Goal: Find specific page/section: Locate a particular part of the current website

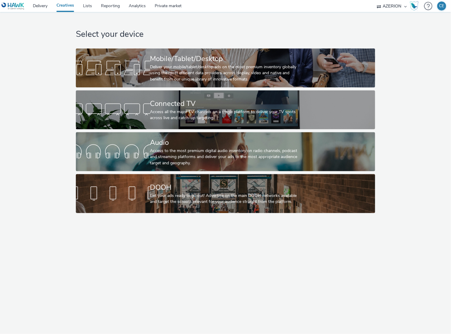
click at [195, 47] on div "Select your device Mobile/Tablet/Desktop Deliver your mobile/tablet/desktop ads…" at bounding box center [226, 114] width 304 height 204
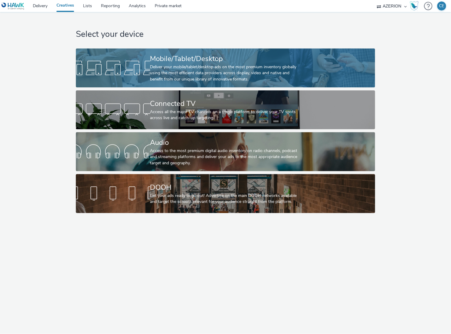
click at [196, 61] on div "Mobile/Tablet/Desktop" at bounding box center [224, 59] width 149 height 10
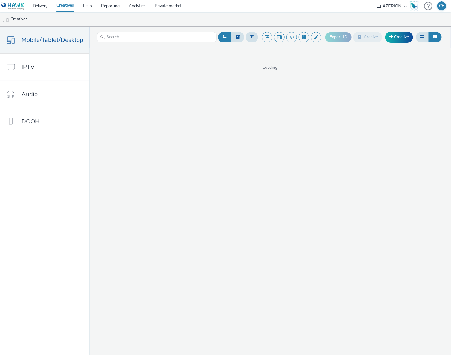
click at [58, 215] on nav "Mobile/Tablet/Desktop IPTV Audio DOOH" at bounding box center [44, 191] width 89 height 328
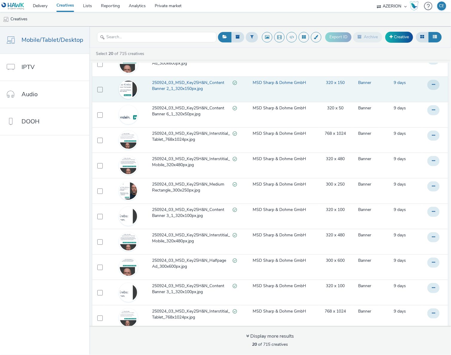
scroll to position [259, 0]
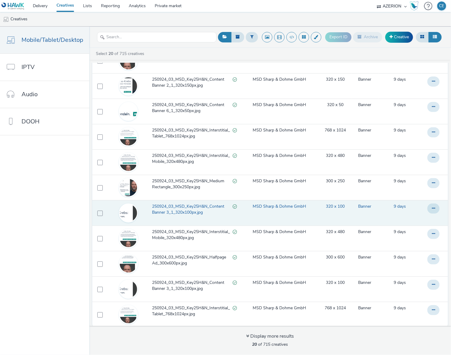
click at [197, 217] on td "250924_03_MSD_Key25H&N_Content Banner 3_1_320x100px.jpg" at bounding box center [196, 212] width 88 height 25
click at [176, 209] on span "250924_03_MSD_Key25H&N_Content Banner 3_1_320x100px.jpg" at bounding box center [192, 210] width 81 height 12
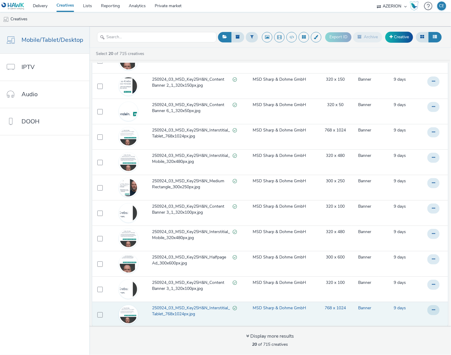
scroll to position [2, 0]
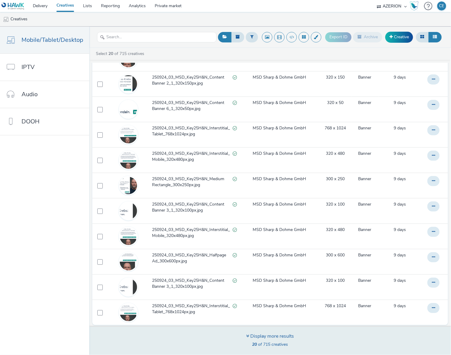
click at [263, 333] on div "Display more results" at bounding box center [271, 336] width 48 height 7
click at [261, 333] on div "Display more results" at bounding box center [271, 336] width 48 height 7
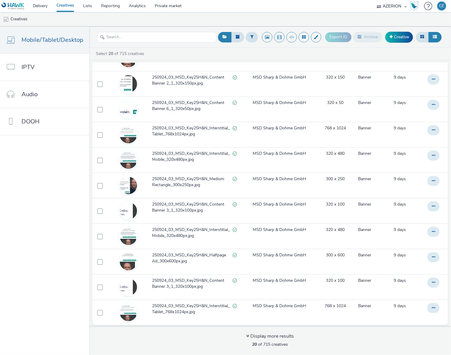
click at [64, 282] on nav "Mobile/Tablet/Desktop IPTV Audio DOOH" at bounding box center [44, 191] width 89 height 328
click at [53, 271] on nav "Mobile/Tablet/Desktop IPTV Audio DOOH" at bounding box center [44, 191] width 89 height 328
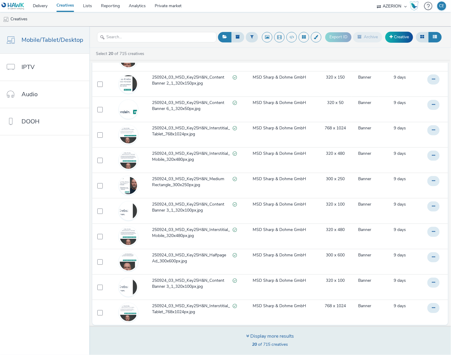
click at [272, 333] on div "Display more results" at bounding box center [271, 336] width 48 height 7
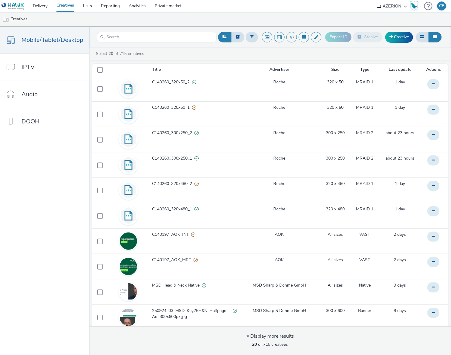
scroll to position [259, 0]
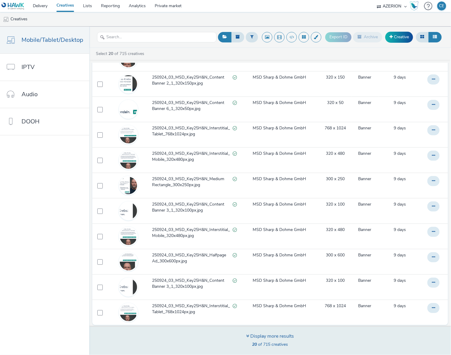
click at [280, 333] on div "Display more results" at bounding box center [271, 336] width 48 height 7
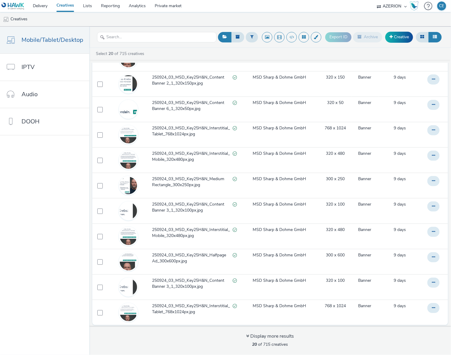
click at [77, 284] on nav "Mobile/Tablet/Desktop IPTV Audio DOOH" at bounding box center [44, 191] width 89 height 328
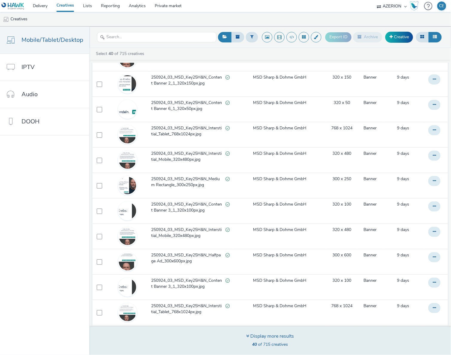
click at [276, 333] on div "Display more results" at bounding box center [271, 336] width 48 height 7
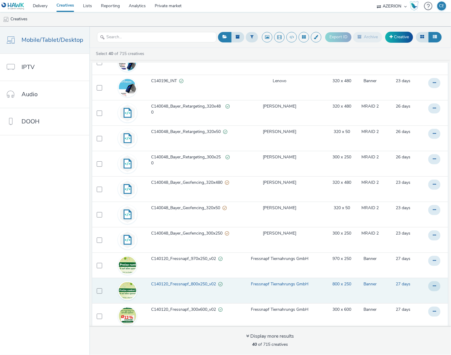
scroll to position [765, 0]
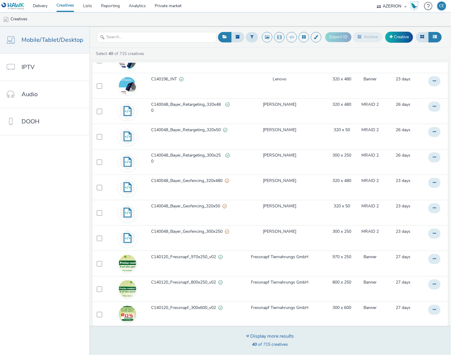
click at [263, 333] on div "Display more results 40 of 715 creatives" at bounding box center [271, 341] width 48 height 16
click at [270, 333] on div "Display more results 40 of 715 creatives" at bounding box center [271, 341] width 48 height 16
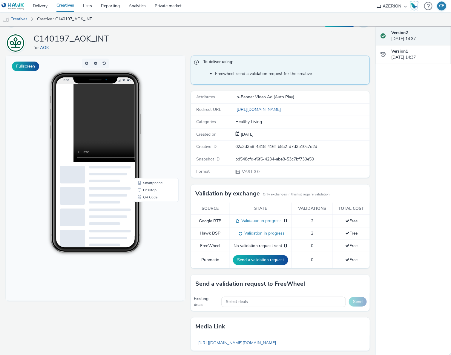
scroll to position [11, 0]
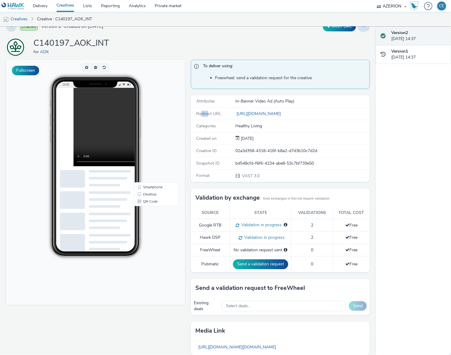
drag, startPoint x: 198, startPoint y: 112, endPoint x: 209, endPoint y: 112, distance: 10.2
click at [209, 112] on span "Redirect URL" at bounding box center [208, 114] width 25 height 6
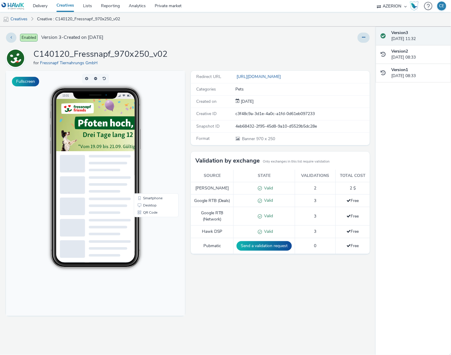
click at [220, 54] on div "C140120_Fressnapf_970x250_v02 for Fressnapf Tiernahrungs GmbH" at bounding box center [188, 58] width 364 height 19
drag, startPoint x: 129, startPoint y: 54, endPoint x: 117, endPoint y: 56, distance: 13.0
click at [125, 55] on h1 "C140120_Fressnapf_970x250_v02" at bounding box center [100, 54] width 134 height 11
drag, startPoint x: 117, startPoint y: 56, endPoint x: 161, endPoint y: 58, distance: 44.0
click at [117, 56] on h1 "C140120_Fressnapf_970x250_v02" at bounding box center [100, 54] width 134 height 11
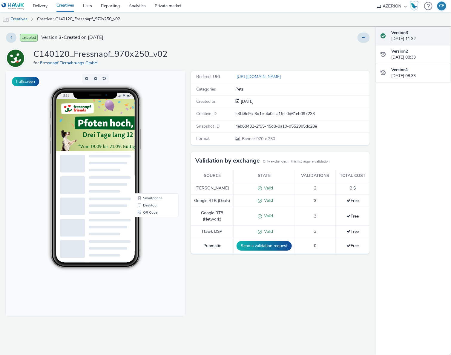
drag, startPoint x: 278, startPoint y: 304, endPoint x: 310, endPoint y: 206, distance: 103.2
click at [282, 300] on div "Redirect URL https://ad.doubleclick.net/ddm/trackclk/N9657.2621703WPPMEDIACOMPE…" at bounding box center [279, 213] width 182 height 284
